Goal: Information Seeking & Learning: Learn about a topic

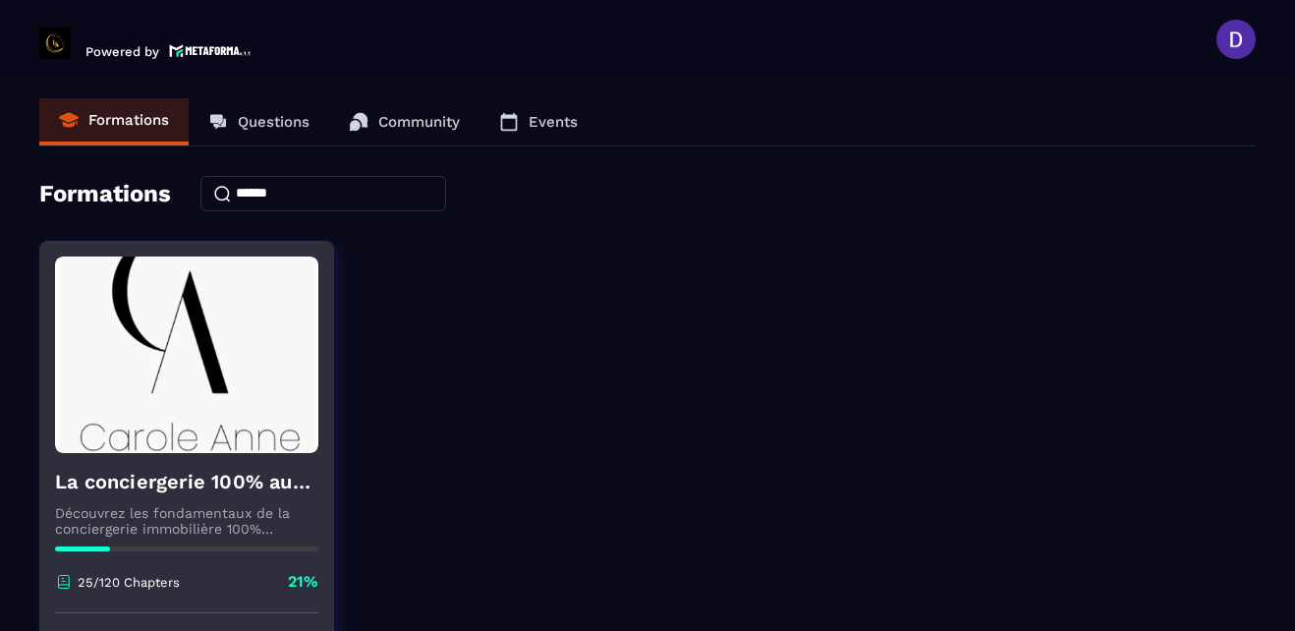
click at [222, 529] on p "Découvrez les fondamentaux de la conciergerie immobilière 100% automatisée. Cet…" at bounding box center [186, 520] width 263 height 31
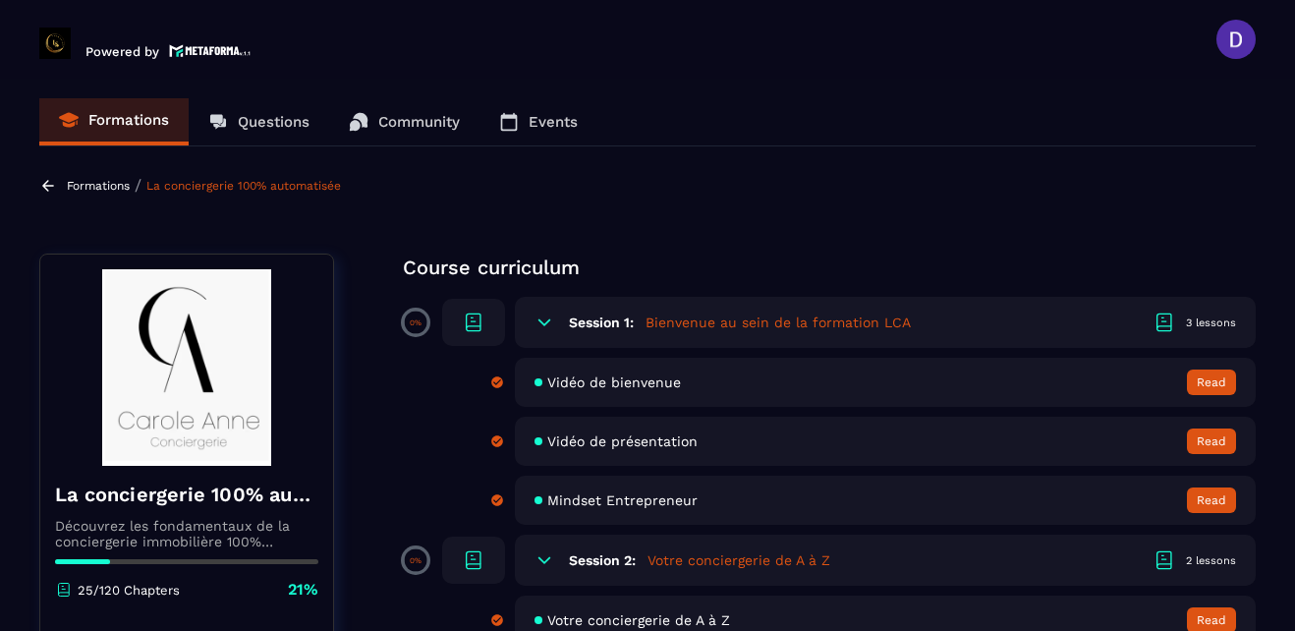
click at [1255, 215] on section "Formations Questions Community Events Formations / La conciergerie 100% automat…" at bounding box center [647, 359] width 1295 height 560
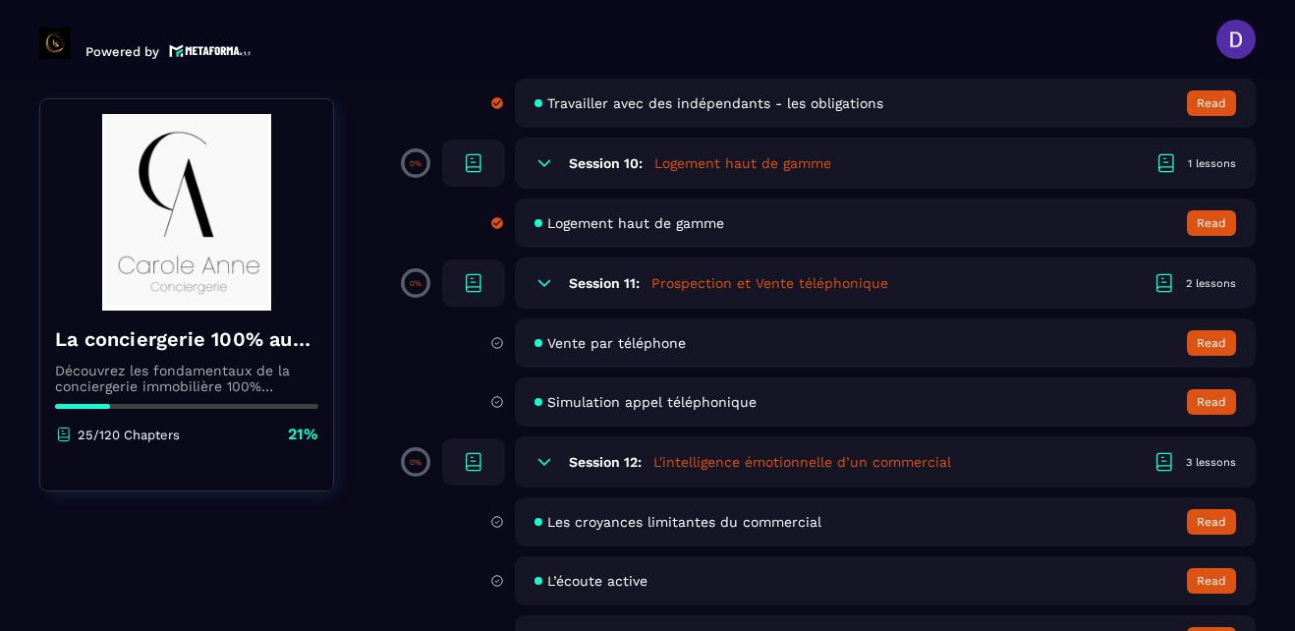
scroll to position [2161, 0]
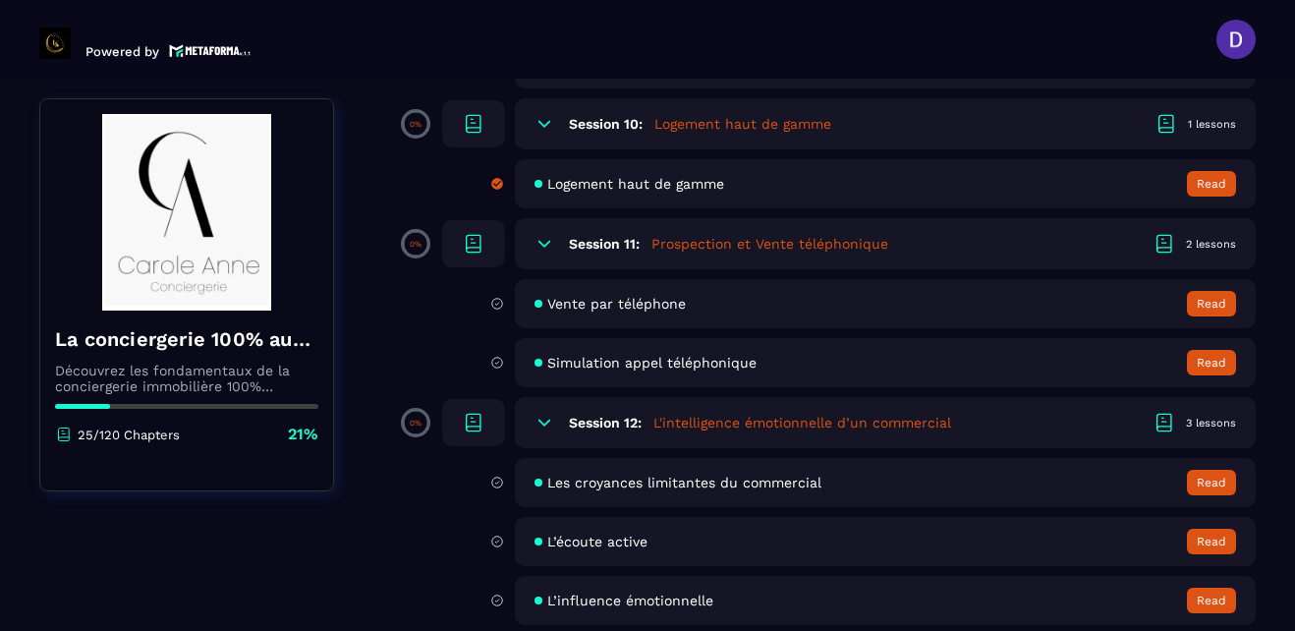
click at [601, 299] on span "Vente par téléphone" at bounding box center [616, 304] width 138 height 16
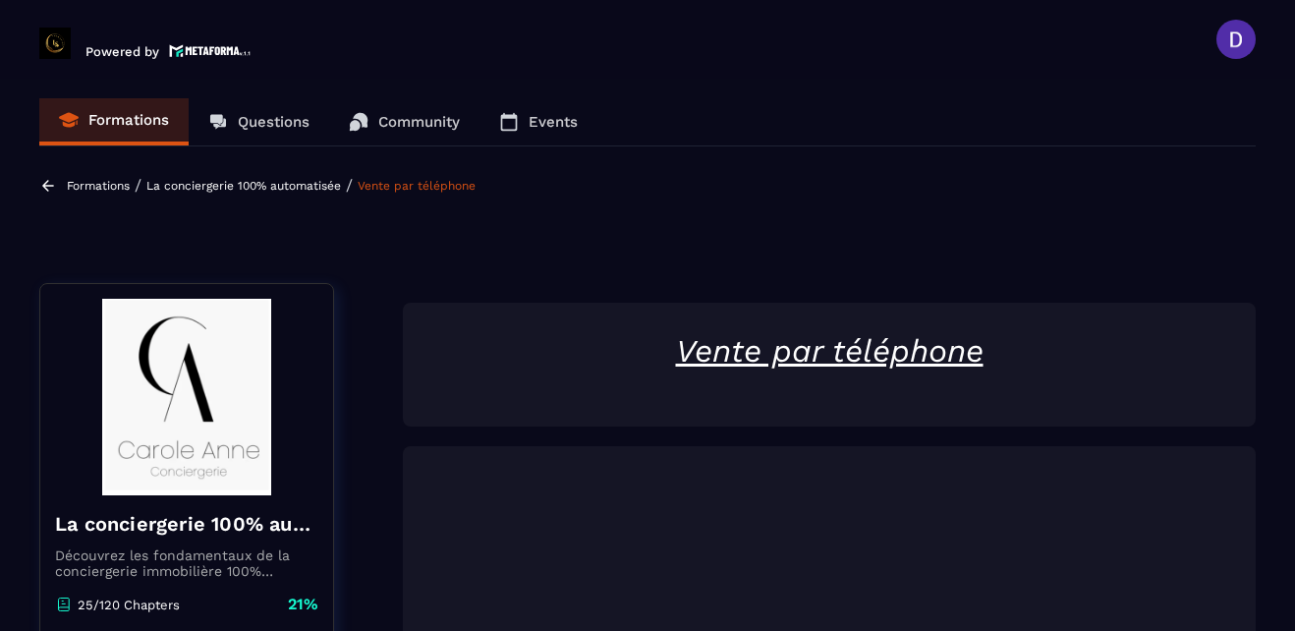
scroll to position [204, 0]
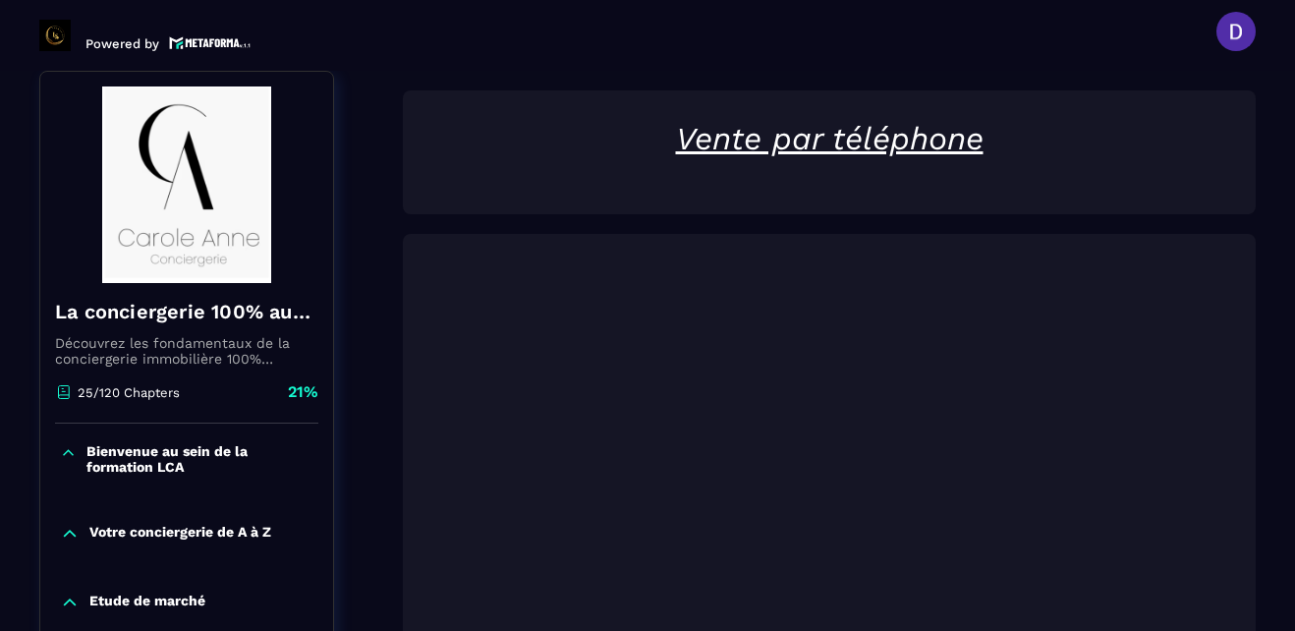
click at [924, 222] on div "Vente par téléphone Evaluation Que pensez vous de ce module ? Complete and cont…" at bounding box center [829, 601] width 853 height 1022
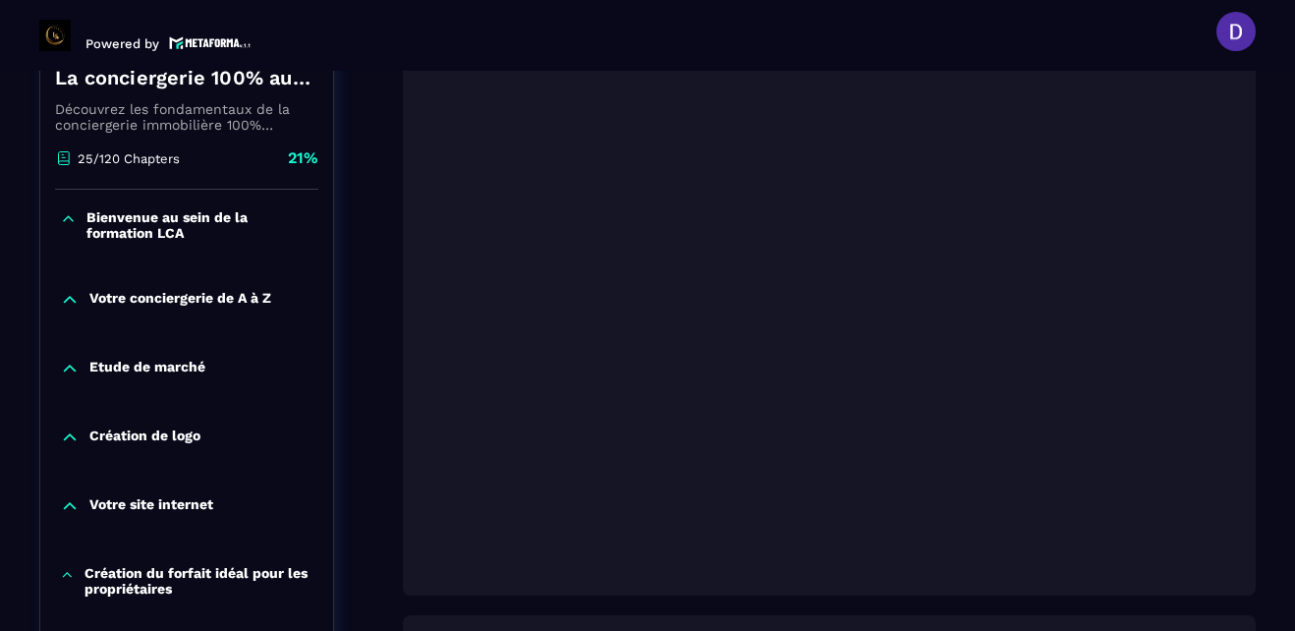
scroll to position [440, 0]
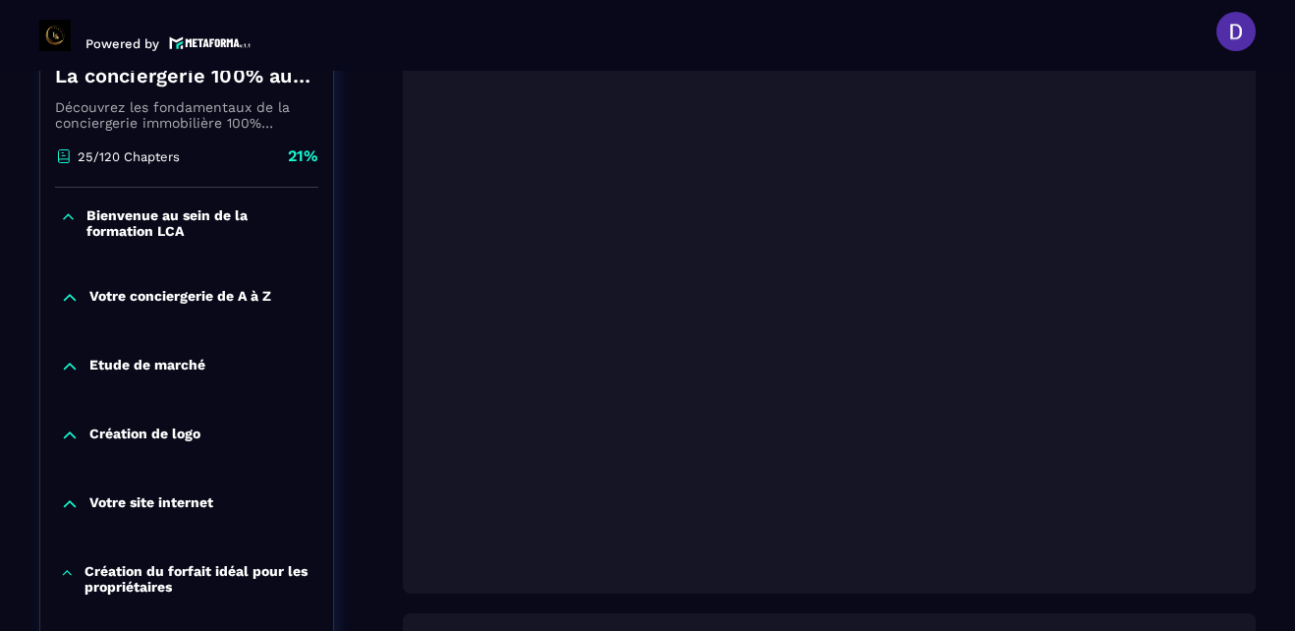
click at [1250, 104] on div at bounding box center [829, 295] width 853 height 595
click at [1041, 37] on header "Powered by [PERSON_NAME] [PERSON_NAME][EMAIL_ADDRESS][PERSON_NAME][DOMAIN_NAME]…" at bounding box center [647, 31] width 1295 height 79
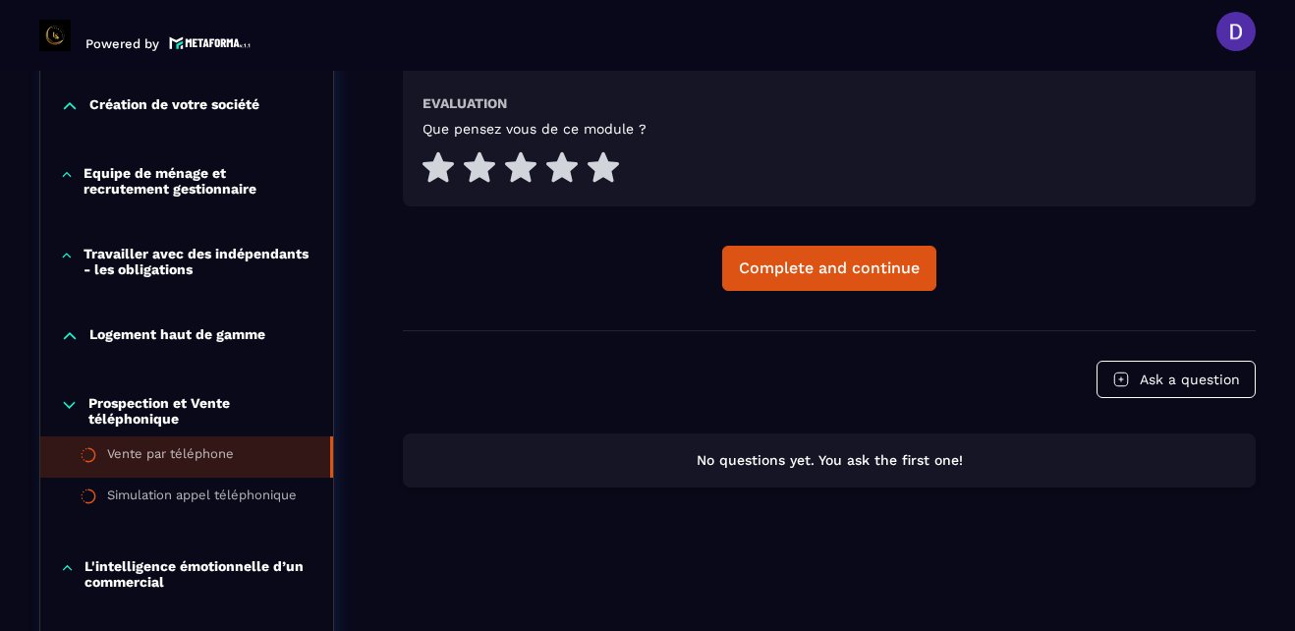
scroll to position [990, 0]
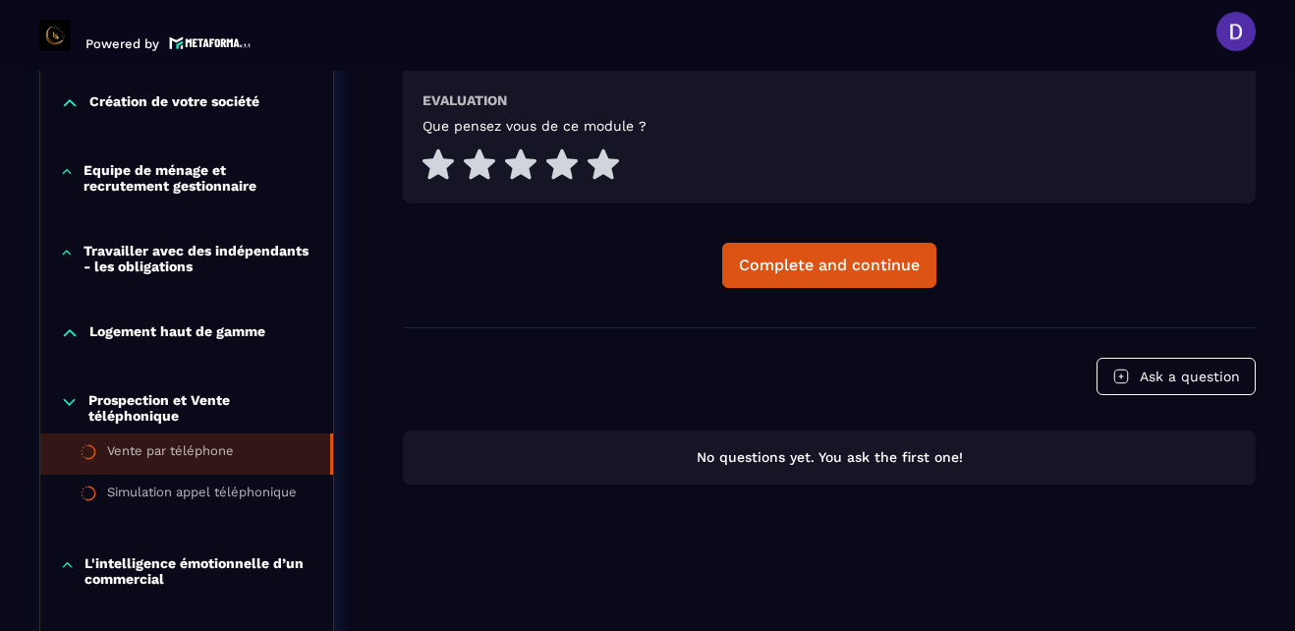
click at [163, 402] on p "Prospection et Vente téléphonique" at bounding box center [200, 407] width 225 height 31
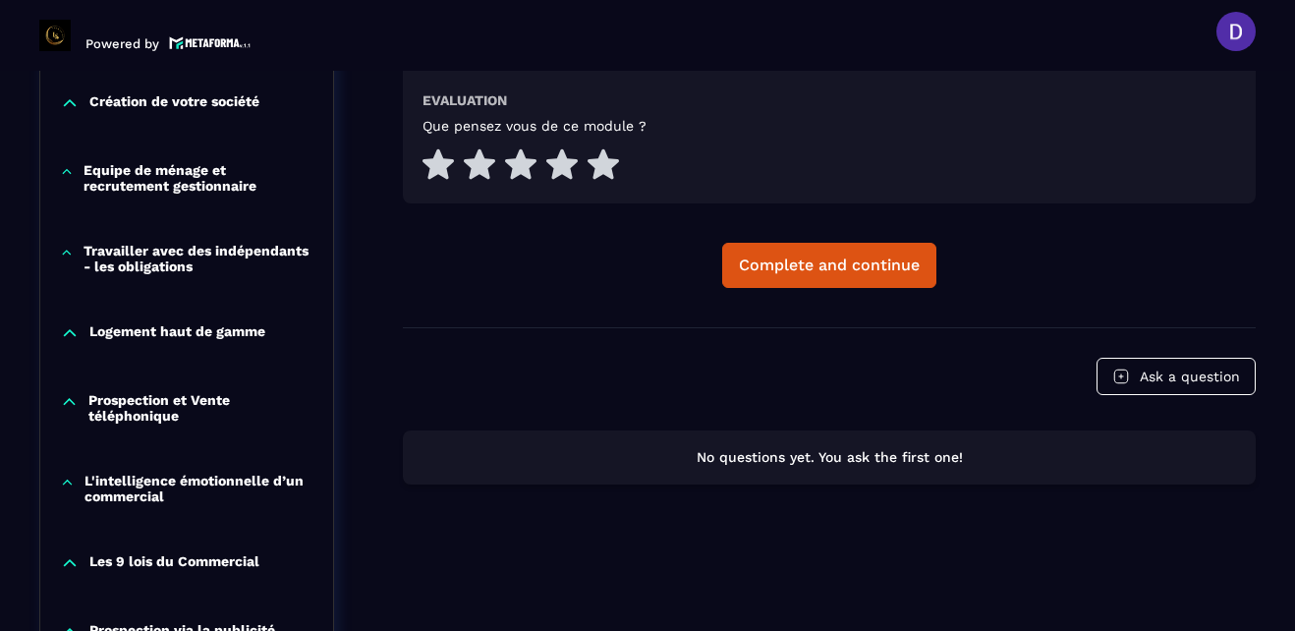
click at [142, 406] on p "Prospection et Vente téléphonique" at bounding box center [200, 407] width 225 height 31
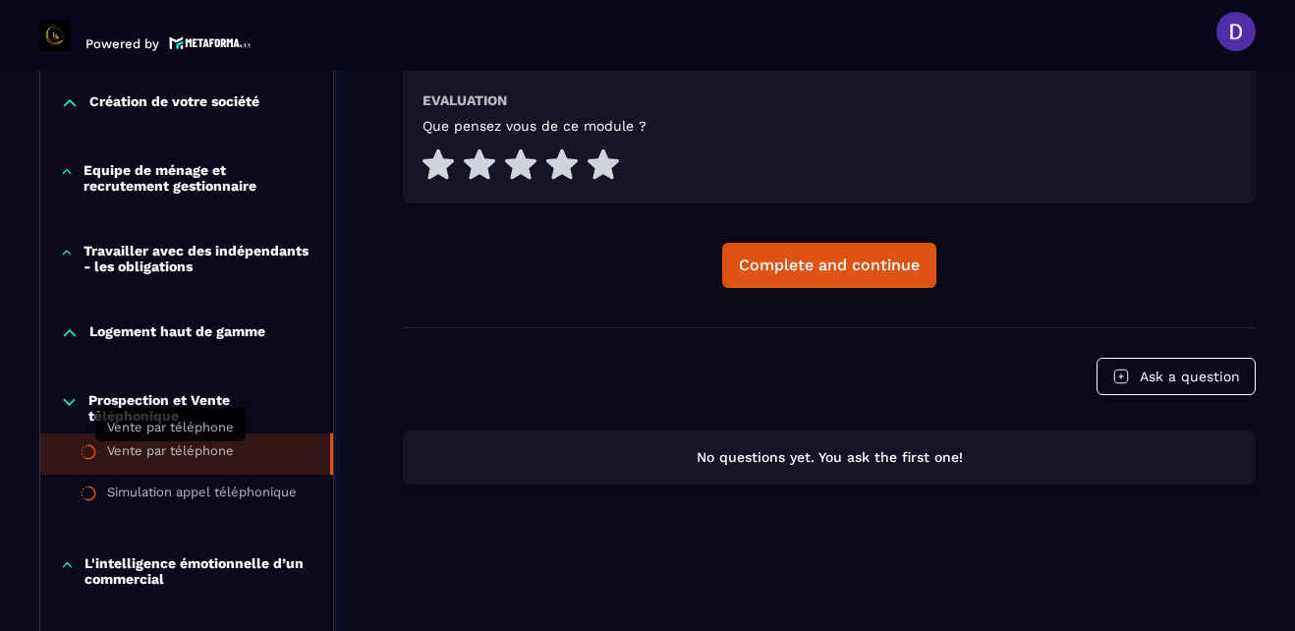
click at [162, 450] on div "Vente par téléphone" at bounding box center [170, 454] width 127 height 22
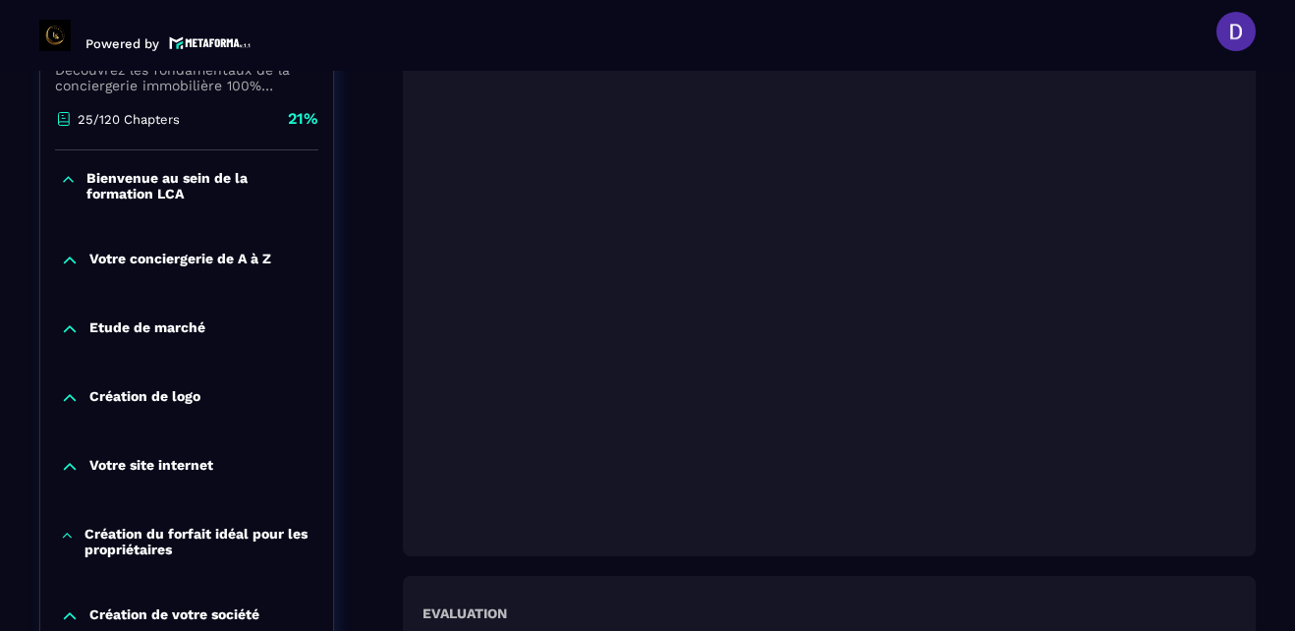
scroll to position [479, 0]
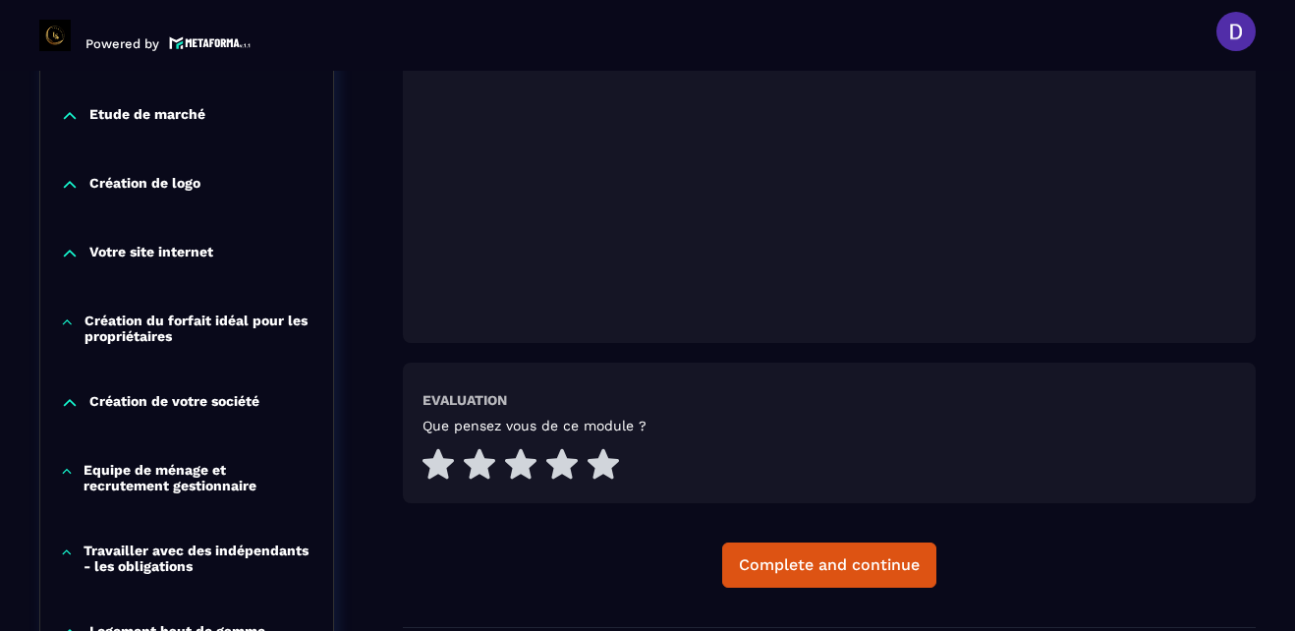
scroll to position [715, 0]
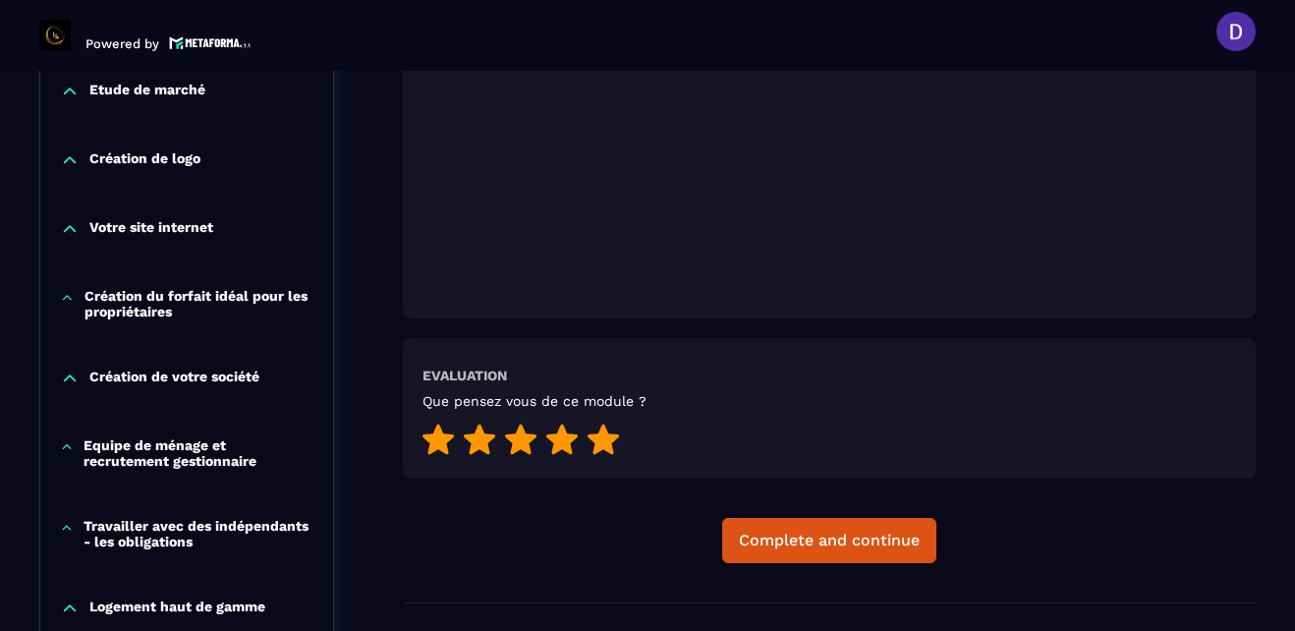
click at [604, 445] on icon at bounding box center [602, 439] width 31 height 30
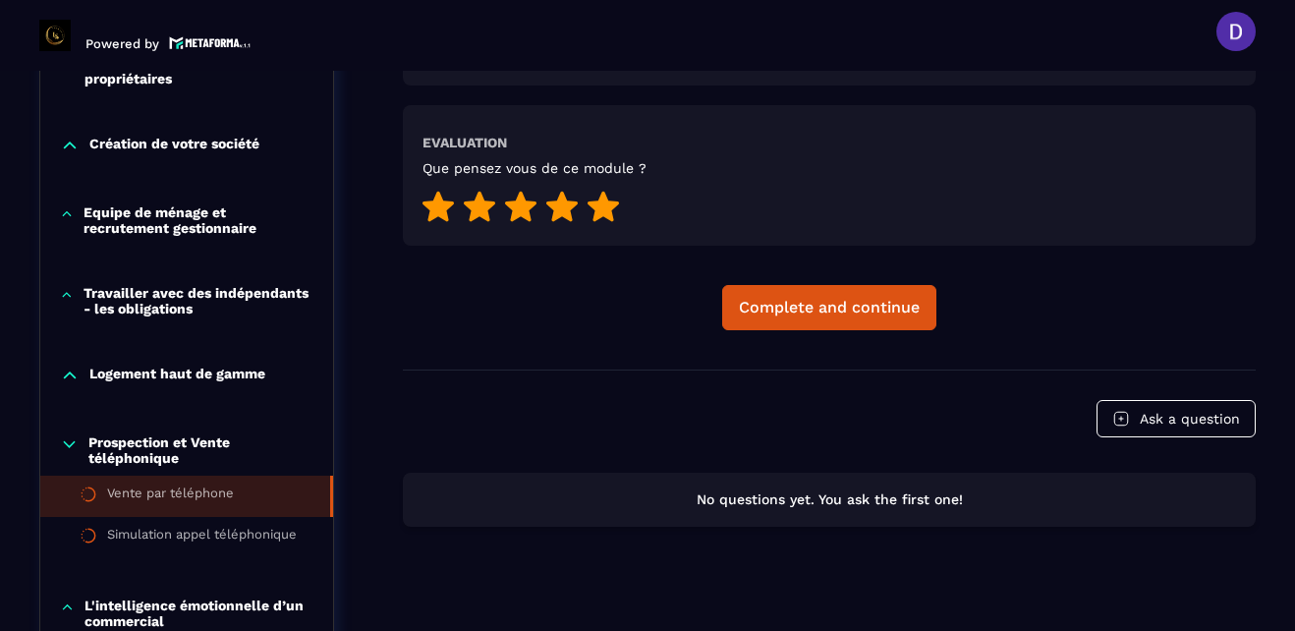
scroll to position [951, 0]
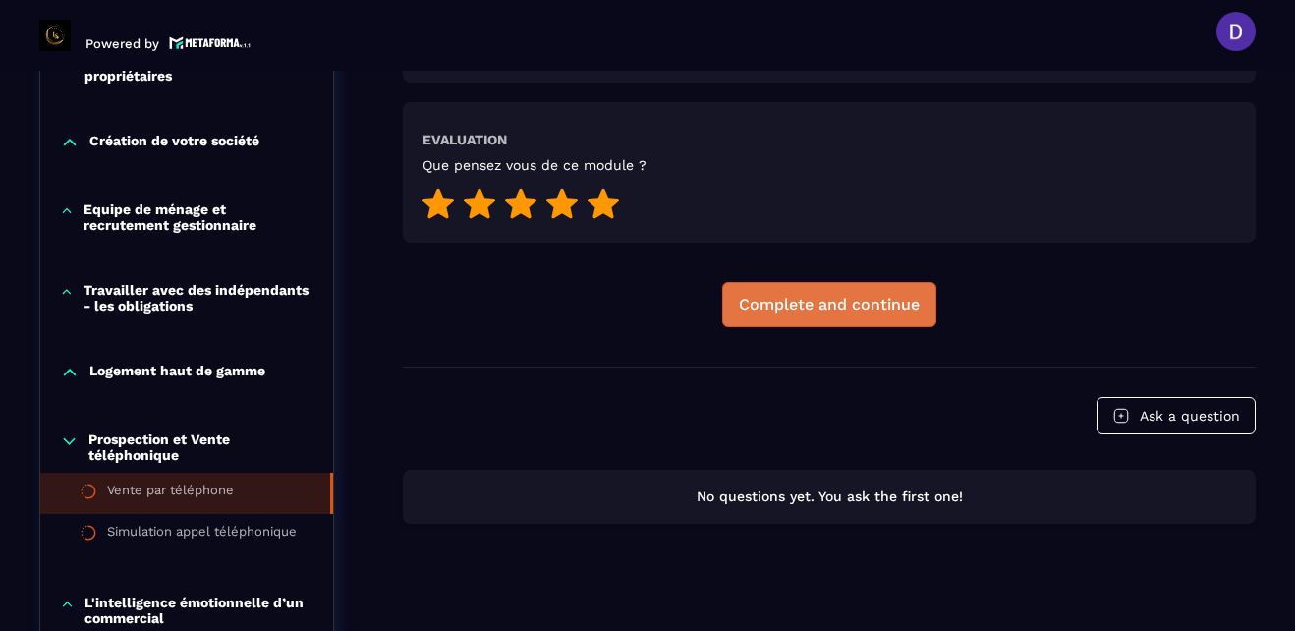
click at [818, 309] on div "Complete and continue" at bounding box center [829, 305] width 181 height 20
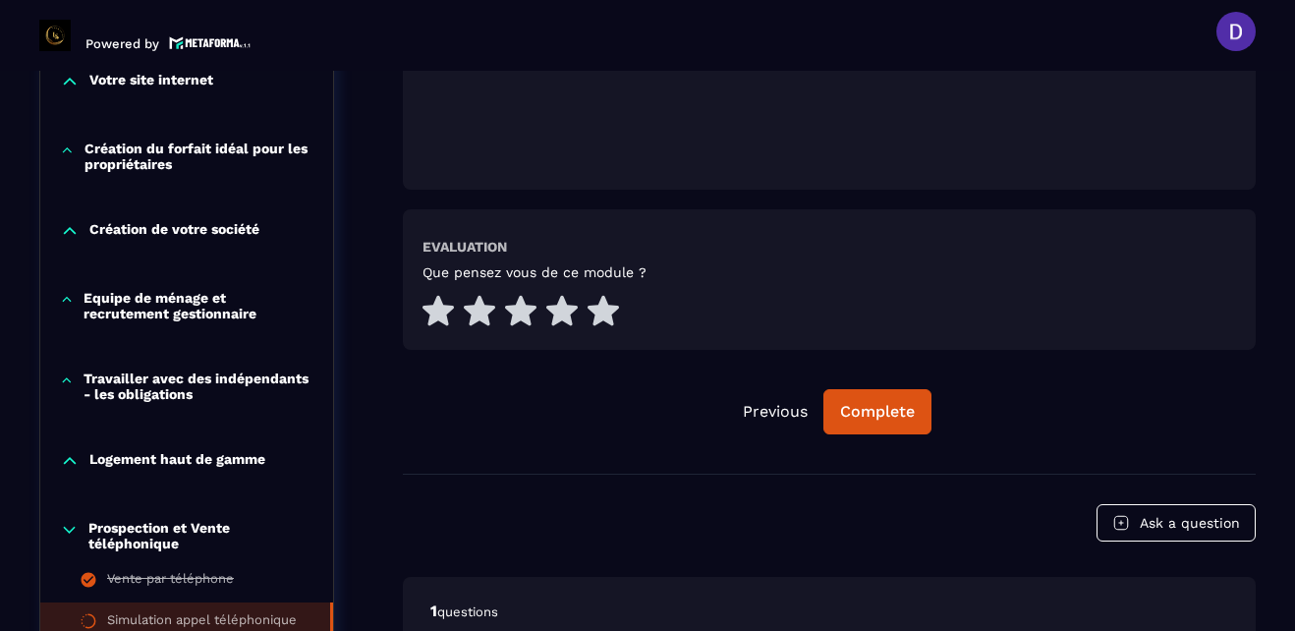
scroll to position [1029, 0]
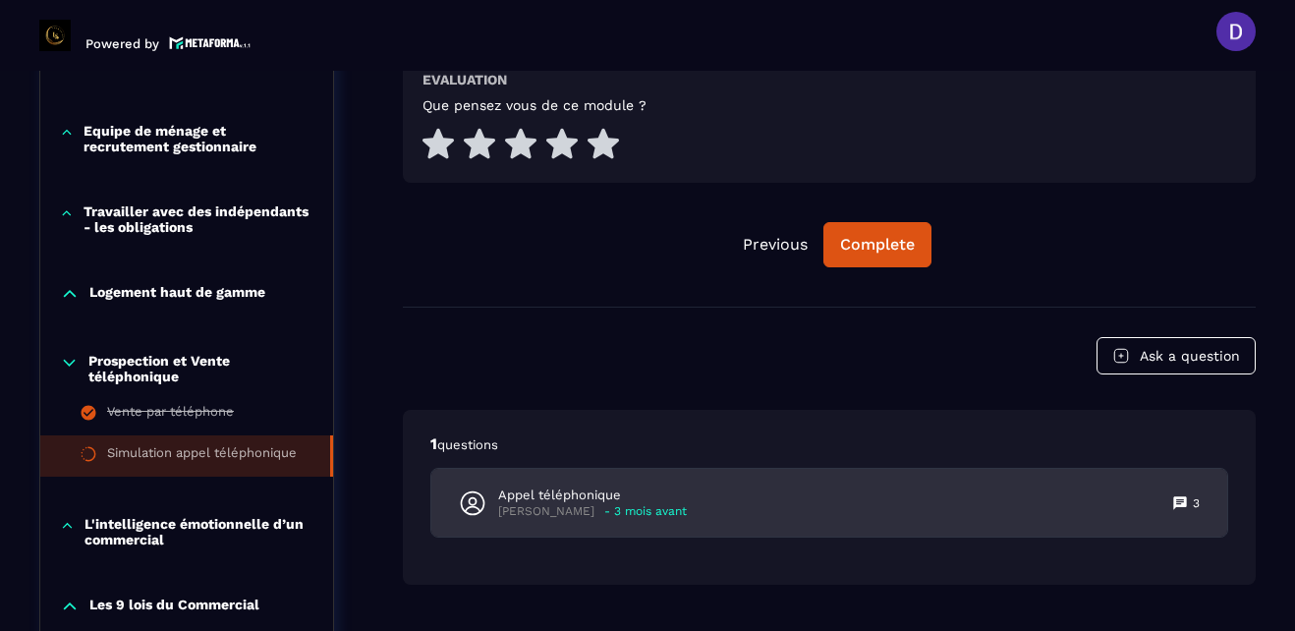
click at [562, 510] on p "[PERSON_NAME]" at bounding box center [546, 511] width 96 height 15
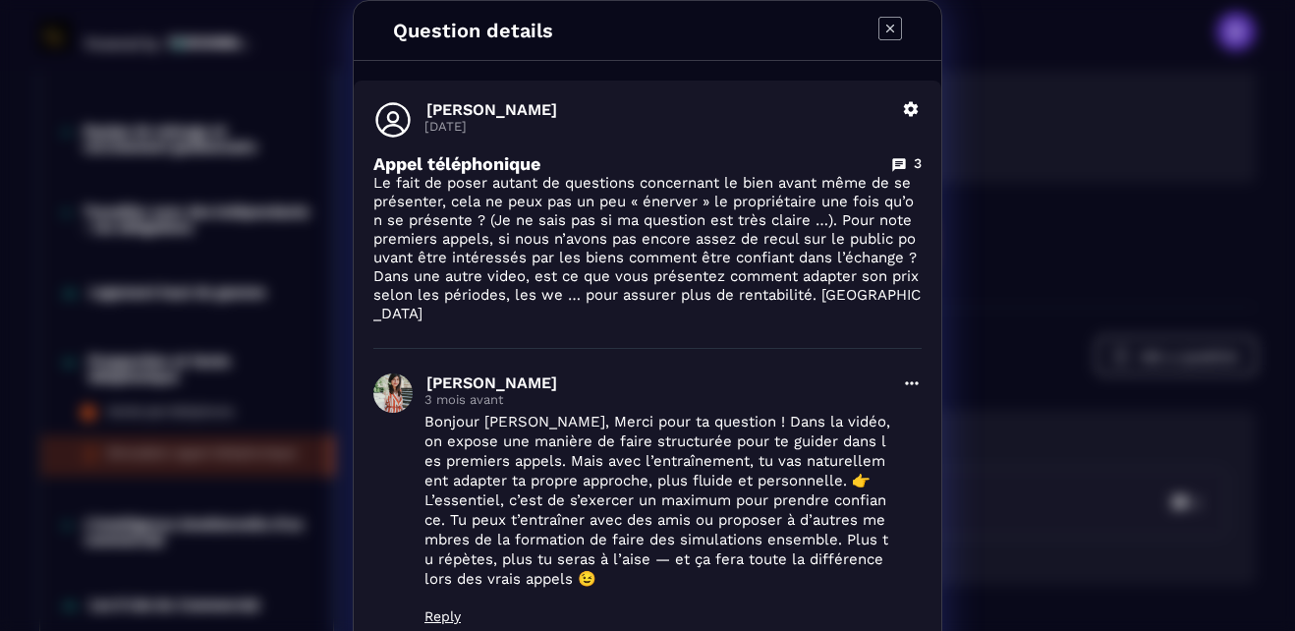
click at [884, 23] on icon "Modal window" at bounding box center [890, 29] width 24 height 24
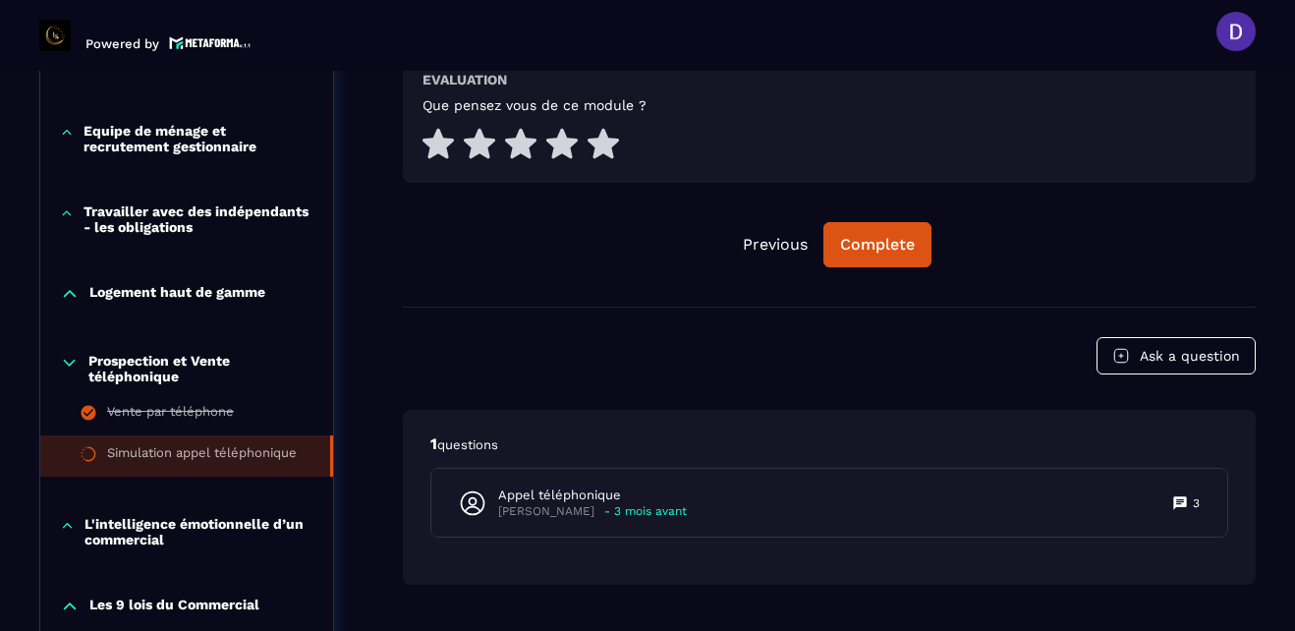
click at [1147, 54] on header "Powered by [PERSON_NAME] [PERSON_NAME][EMAIL_ADDRESS][PERSON_NAME][DOMAIN_NAME]…" at bounding box center [647, 31] width 1295 height 79
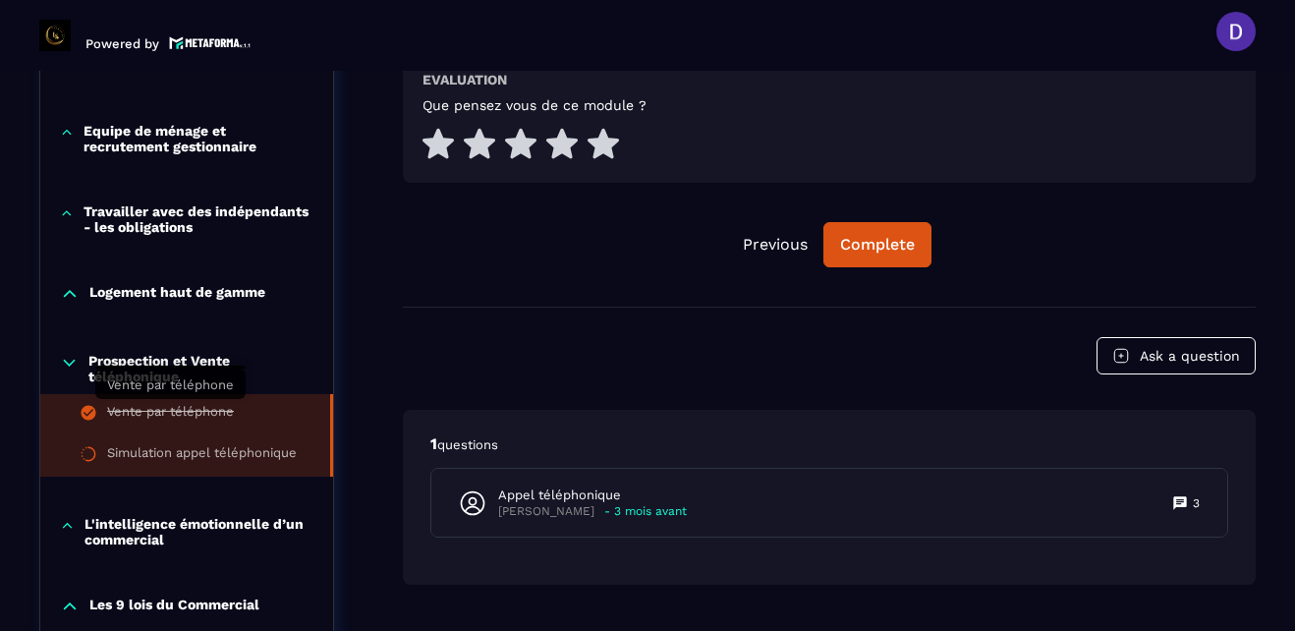
click at [180, 404] on div "Vente par téléphone" at bounding box center [170, 415] width 127 height 22
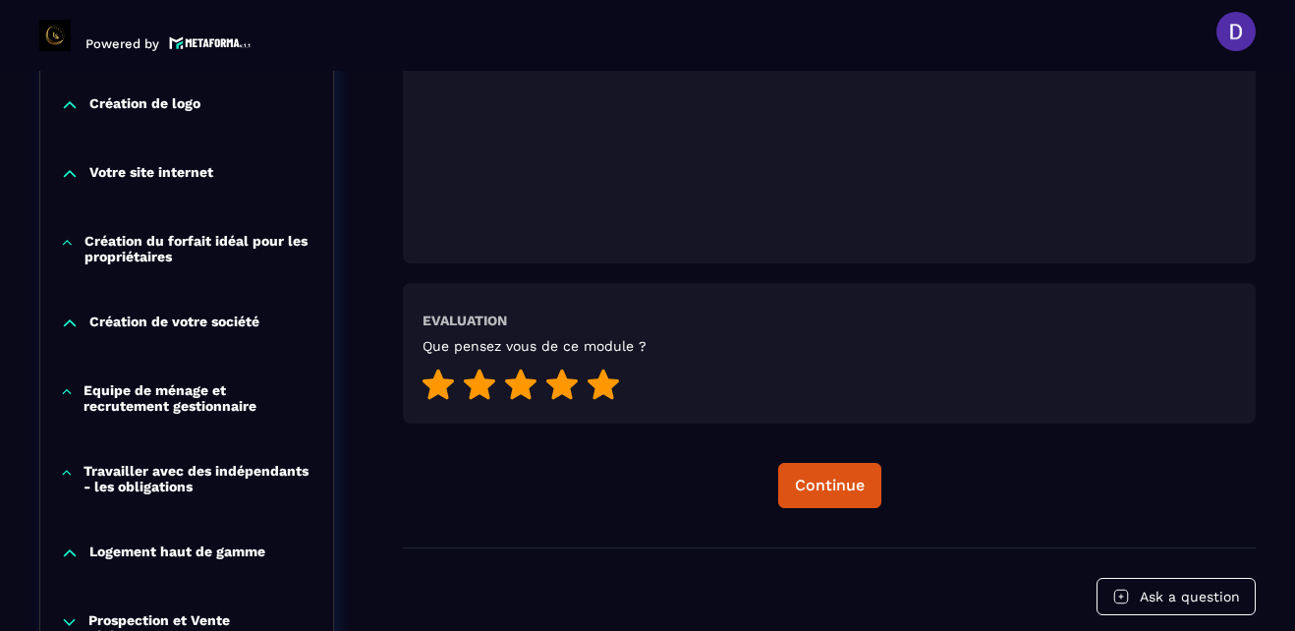
scroll to position [794, 0]
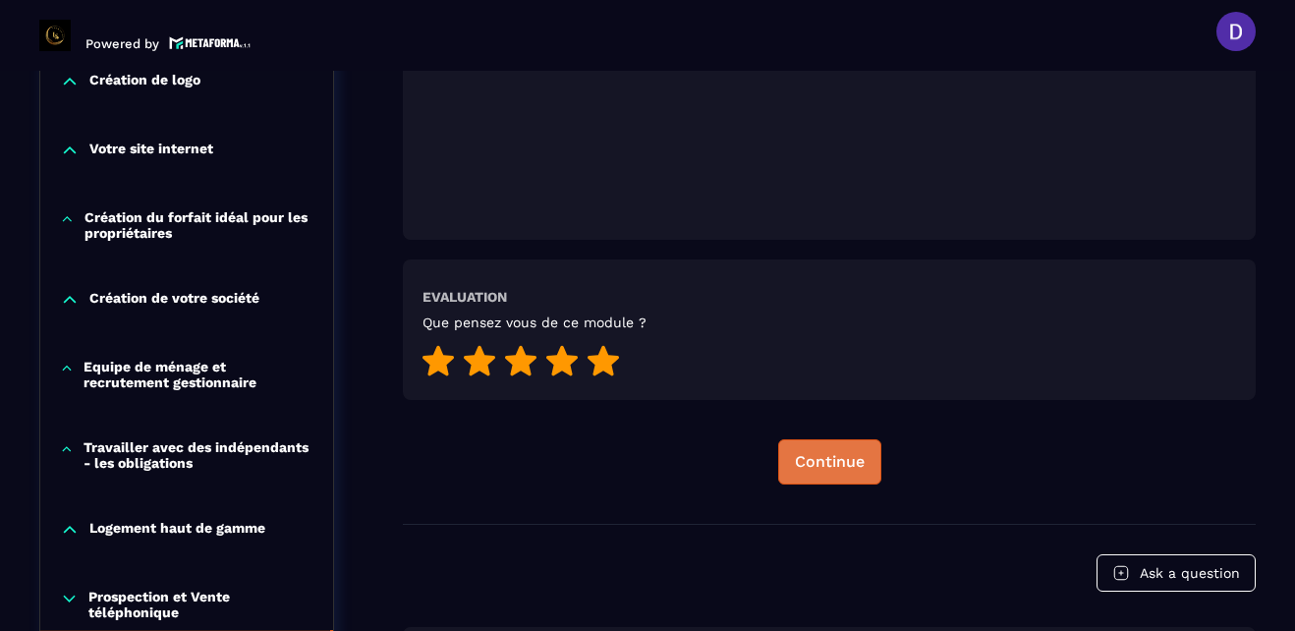
click at [821, 455] on div "Continue" at bounding box center [830, 462] width 70 height 20
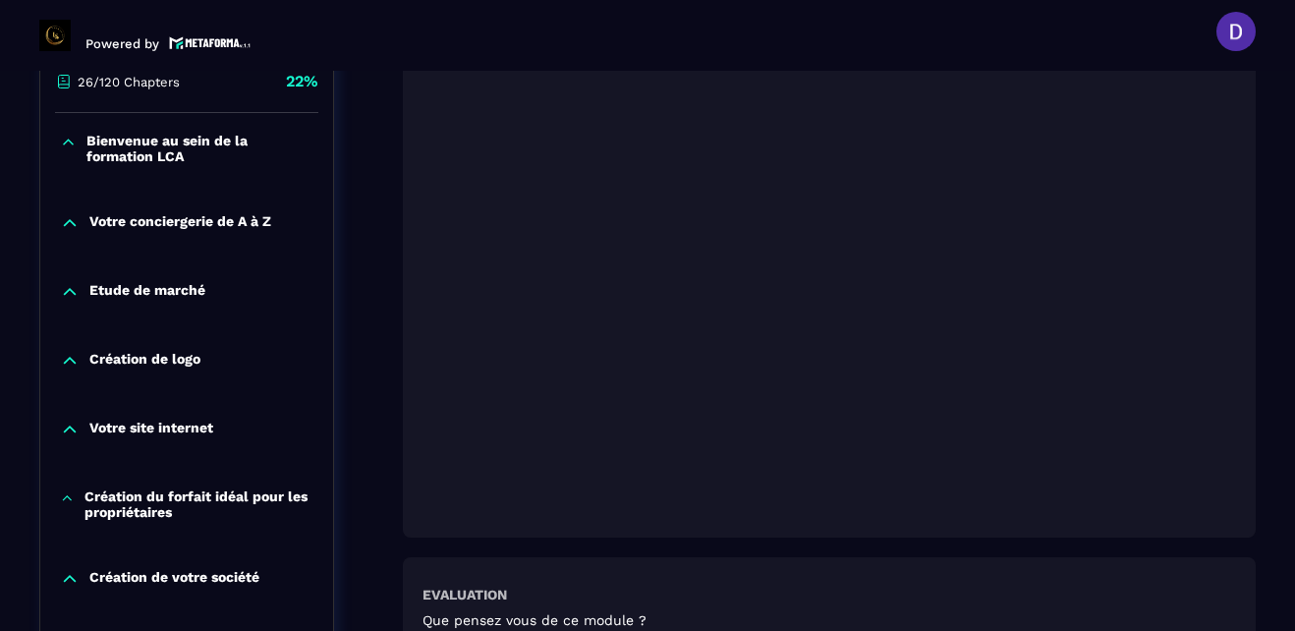
scroll to position [519, 0]
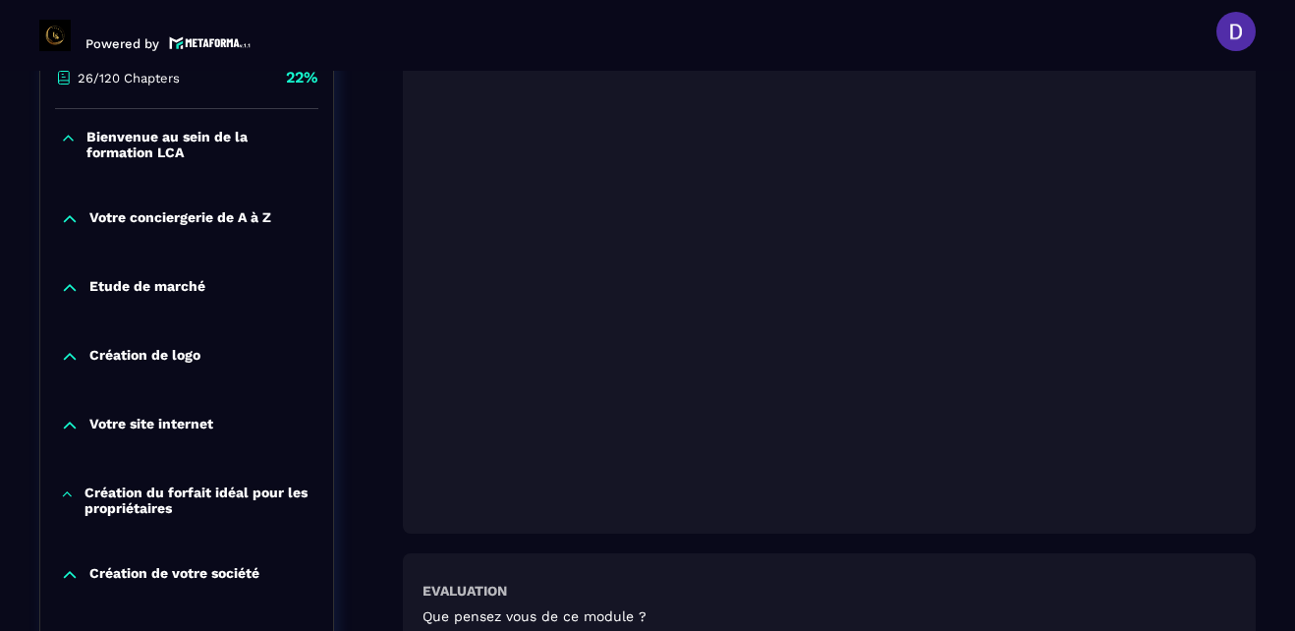
click at [668, 616] on div "Que pensez vous de ce module ?" at bounding box center [828, 641] width 813 height 66
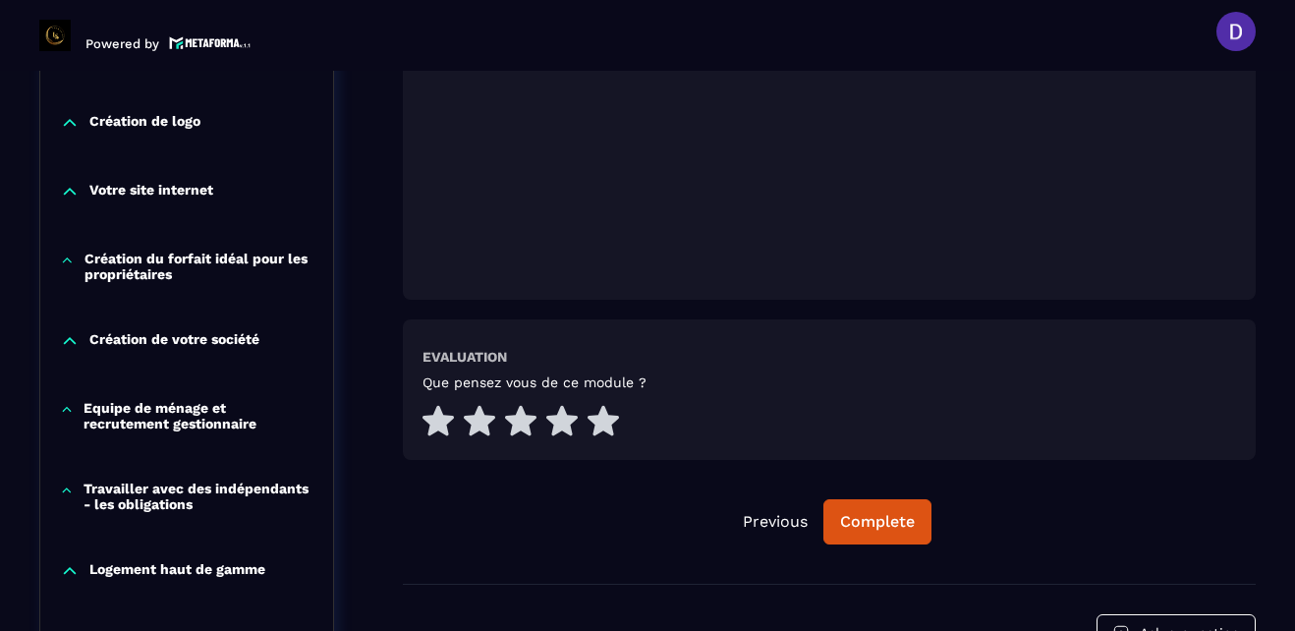
scroll to position [754, 0]
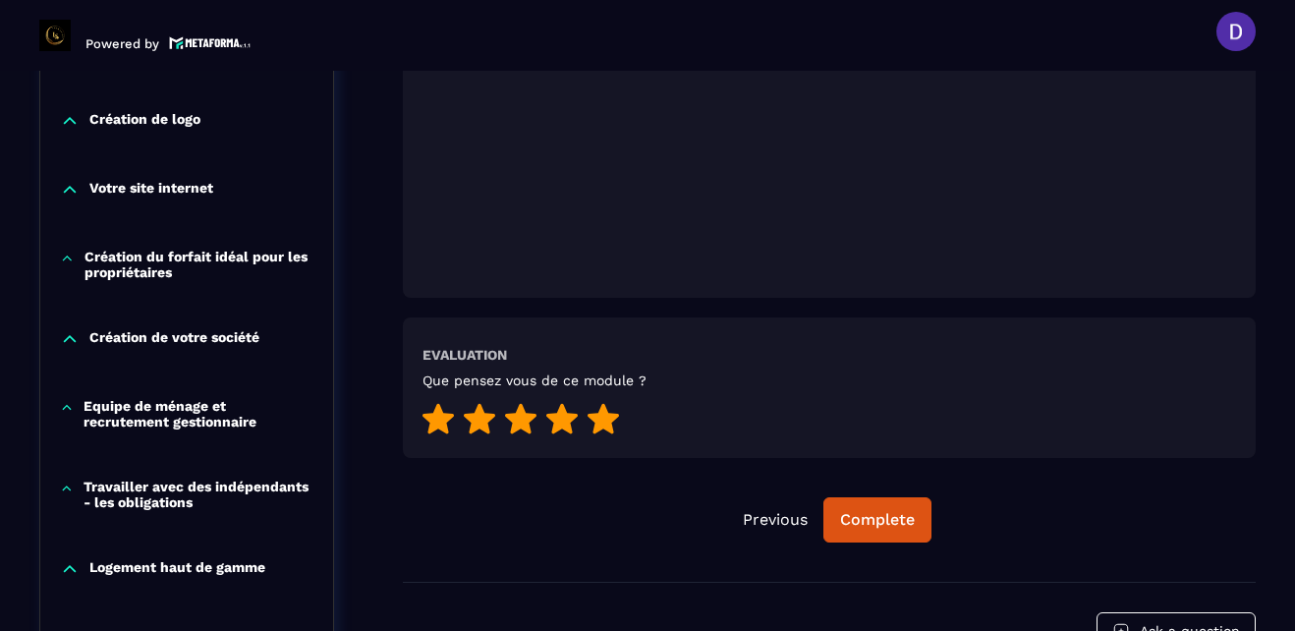
click at [597, 425] on icon at bounding box center [602, 419] width 31 height 30
click at [872, 520] on div "Complete" at bounding box center [877, 520] width 75 height 20
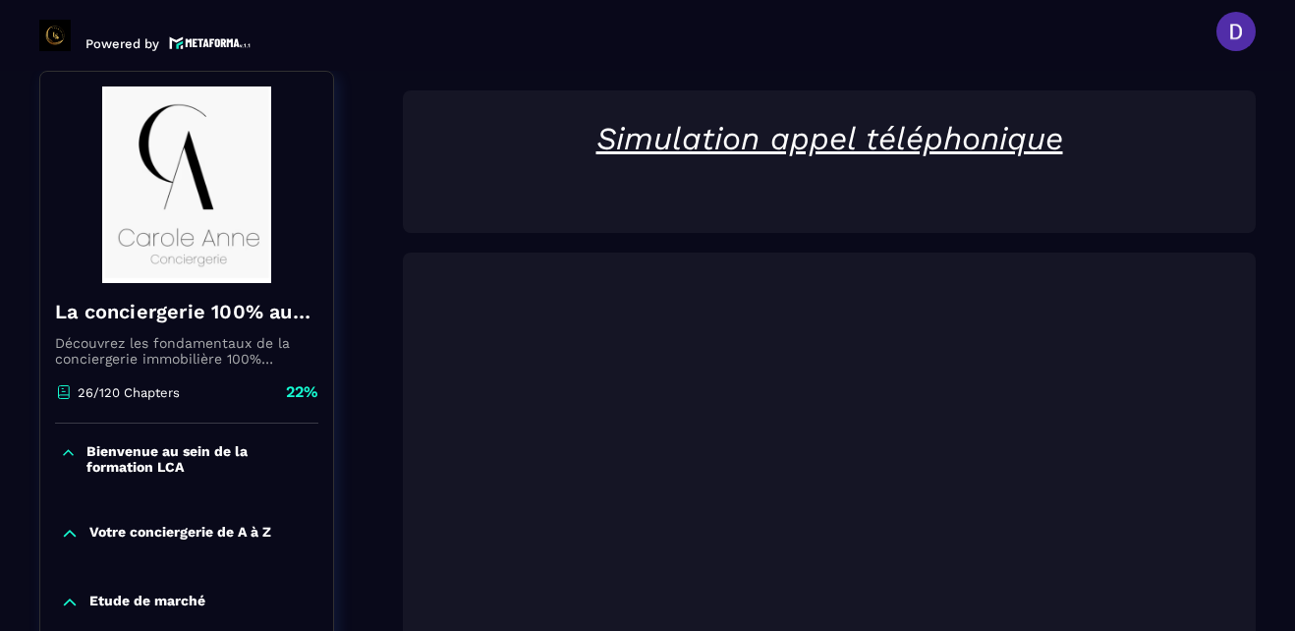
scroll to position [165, 0]
